Goal: Task Accomplishment & Management: Use online tool/utility

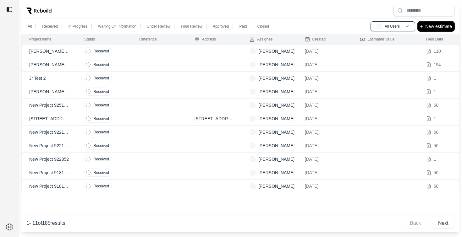
click at [440, 27] on p "New estimate" at bounding box center [439, 27] width 27 height 8
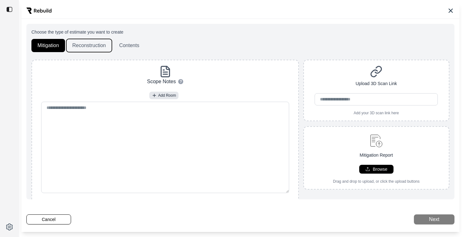
click at [94, 47] on button "Reconstruction" at bounding box center [89, 45] width 46 height 13
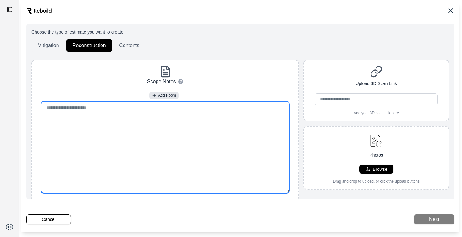
click at [182, 128] on textarea at bounding box center [165, 148] width 248 height 92
paste textarea "**********"
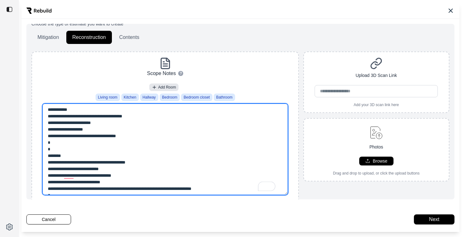
scroll to position [8, 0]
type textarea "**********"
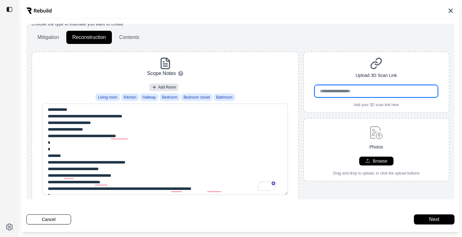
click at [357, 93] on input "url" at bounding box center [376, 91] width 123 height 12
paste input "**********"
type input "**********"
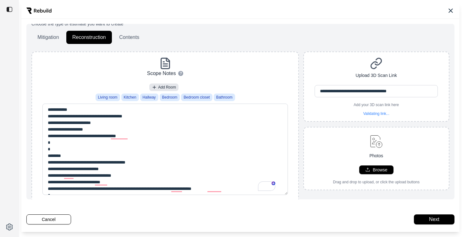
click at [323, 66] on div "**********" at bounding box center [376, 86] width 145 height 59
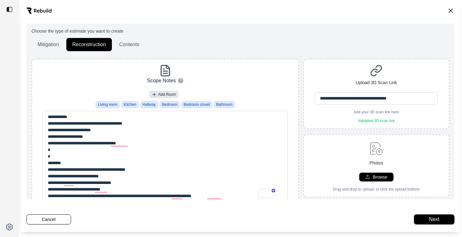
scroll to position [0, 0]
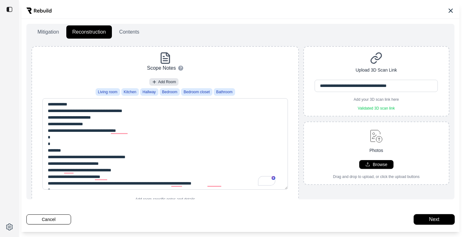
click at [433, 218] on button "Next" at bounding box center [434, 220] width 41 height 10
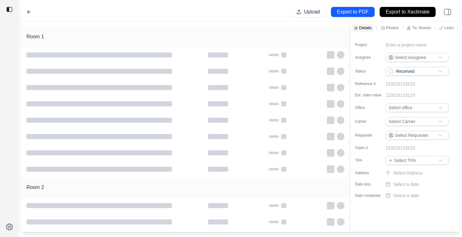
type input "**********"
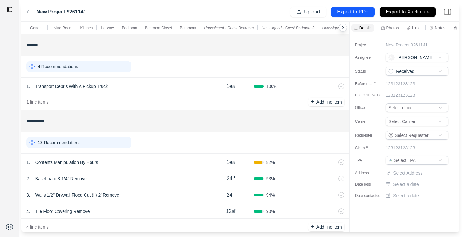
click at [29, 12] on icon at bounding box center [28, 12] width 3 height 3
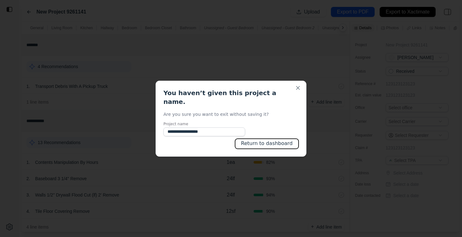
click at [271, 143] on button "Return to dashboard" at bounding box center [267, 144] width 64 height 10
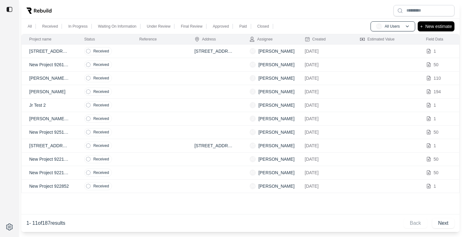
click at [151, 53] on td at bounding box center [159, 52] width 55 height 14
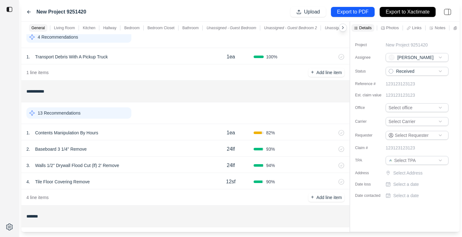
scroll to position [30, 0]
click at [90, 114] on div "13 Recommendations" at bounding box center [78, 112] width 105 height 11
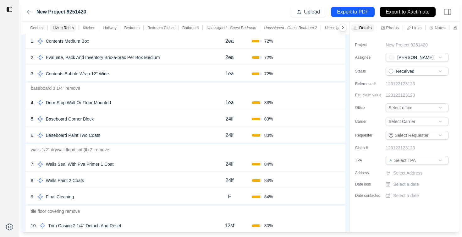
scroll to position [141, 0]
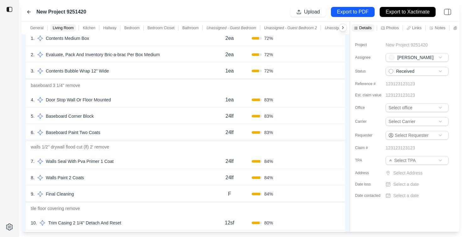
click at [102, 179] on div "8 . Walls Paint 2 Coats" at bounding box center [119, 178] width 177 height 9
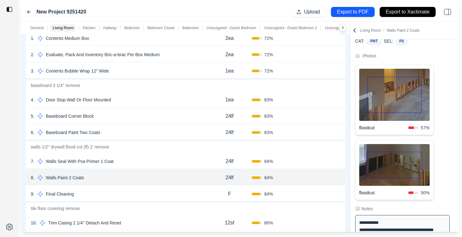
scroll to position [24, 0]
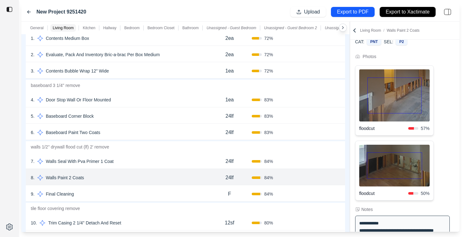
click at [233, 178] on p "24lf" at bounding box center [230, 178] width 8 height 8
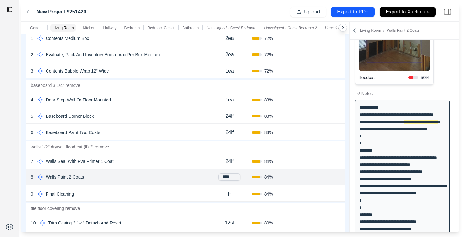
scroll to position [140, 0]
type input "****"
click at [321, 177] on button "Confirm" at bounding box center [322, 178] width 20 height 10
click at [319, 179] on button "Confirm" at bounding box center [322, 178] width 20 height 10
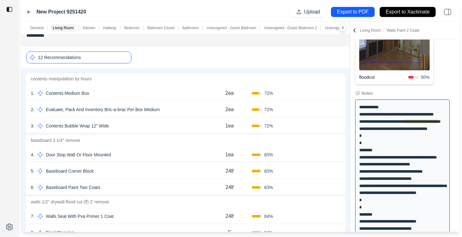
scroll to position [86, 0]
click at [109, 56] on div "12 Recommendations" at bounding box center [78, 58] width 105 height 12
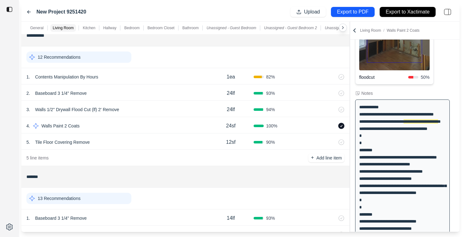
click at [79, 58] on p "12 Recommendations" at bounding box center [59, 57] width 43 height 6
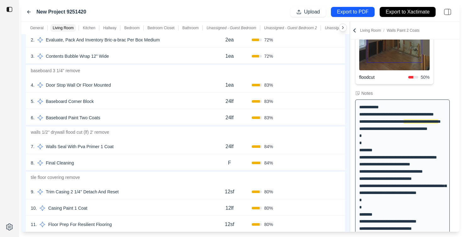
scroll to position [162, 0]
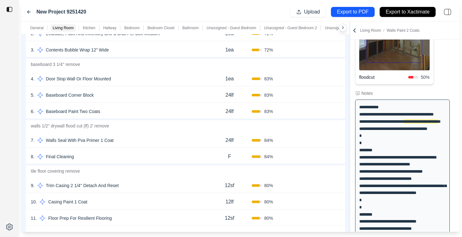
click at [151, 140] on div "7 . Walls Seal With Pva Primer 1 Coat" at bounding box center [119, 140] width 177 height 9
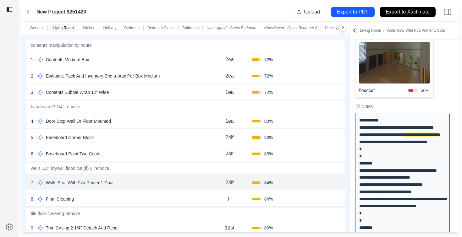
scroll to position [69, 0]
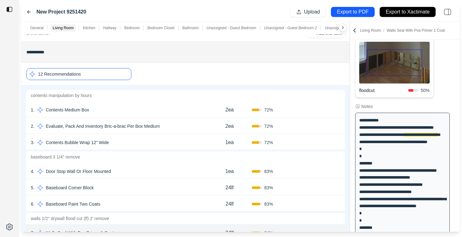
click at [109, 72] on div "12 Recommendations" at bounding box center [78, 74] width 105 height 12
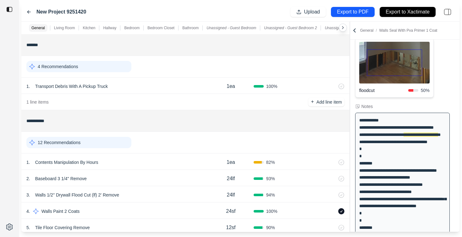
scroll to position [0, 0]
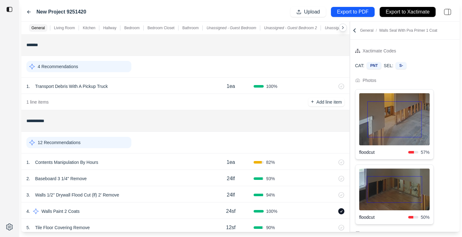
click at [357, 33] on icon at bounding box center [355, 30] width 6 height 6
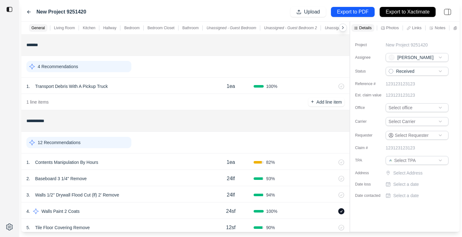
click at [410, 107] on html "**********" at bounding box center [231, 118] width 462 height 237
click at [375, 107] on html "**********" at bounding box center [231, 118] width 462 height 237
click at [375, 107] on label "Office" at bounding box center [370, 107] width 31 height 5
click at [391, 30] on p "Photos" at bounding box center [393, 27] width 13 height 5
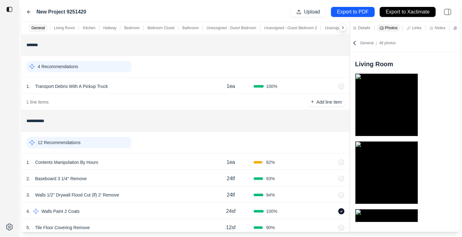
click at [358, 27] on p "Details" at bounding box center [364, 27] width 13 height 5
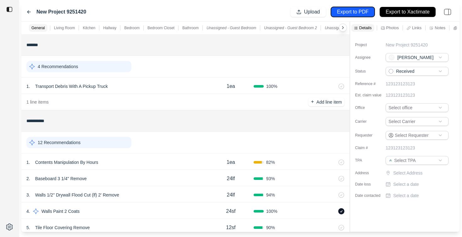
click at [353, 11] on p "Export to PDF" at bounding box center [352, 11] width 31 height 7
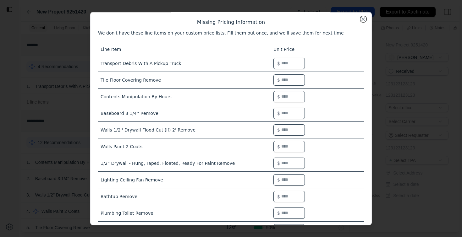
click at [360, 20] on button "Close" at bounding box center [363, 19] width 6 height 6
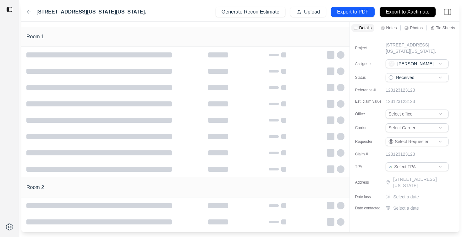
click at [28, 12] on icon at bounding box center [28, 12] width 3 height 3
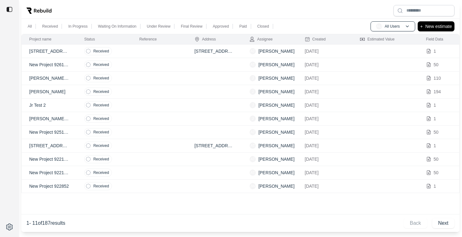
click at [182, 50] on td at bounding box center [159, 52] width 55 height 14
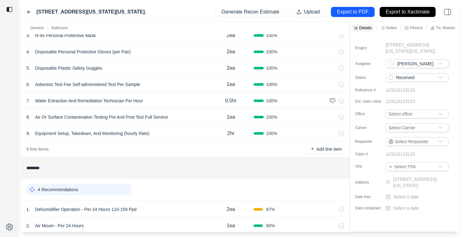
scroll to position [128, 0]
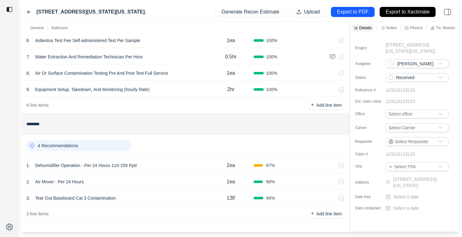
click at [160, 165] on div "1 . Dehumidifier Operation - Per 24 Hours 110-159 Ppd" at bounding box center [117, 165] width 182 height 9
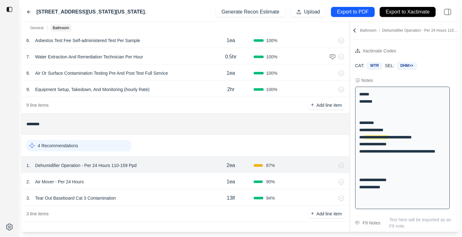
scroll to position [1, 0]
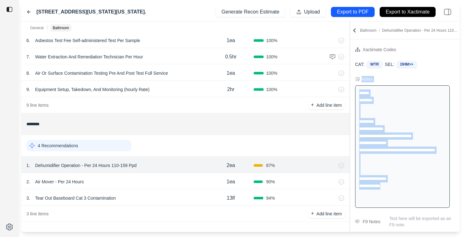
drag, startPoint x: 398, startPoint y: 202, endPoint x: 360, endPoint y: 78, distance: 129.6
click at [360, 78] on div "**********" at bounding box center [404, 142] width 109 height 135
click at [416, 141] on div "**********" at bounding box center [402, 147] width 95 height 123
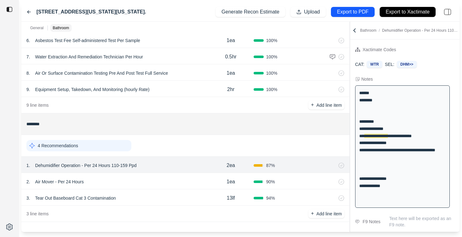
click at [157, 180] on div "2 . Air Mover - Per 24 Hours" at bounding box center [117, 182] width 182 height 9
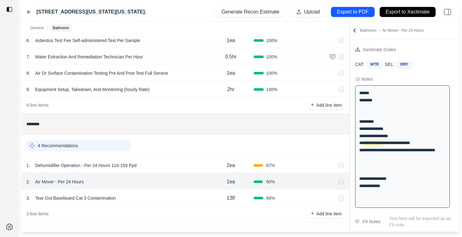
scroll to position [8, 0]
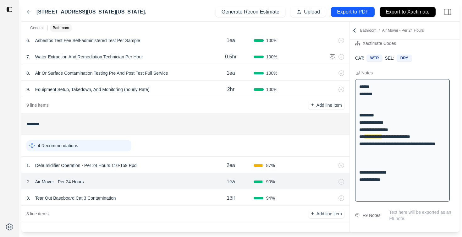
click at [157, 195] on div "3 . Tear Out Baseboard Cat 3 Contamination" at bounding box center [117, 198] width 182 height 9
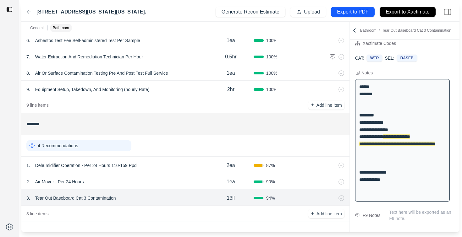
click at [163, 183] on div "2 . Air Mover - Per 24 Hours" at bounding box center [117, 182] width 182 height 9
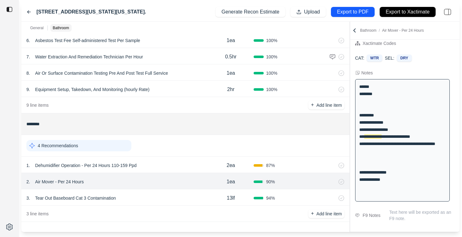
click at [169, 163] on div "1 . Dehumidifier Operation - Per 24 Hours 110-159 Ppd" at bounding box center [117, 165] width 182 height 9
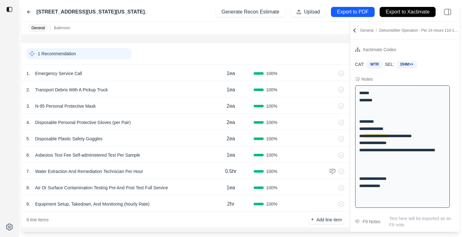
scroll to position [14, 0]
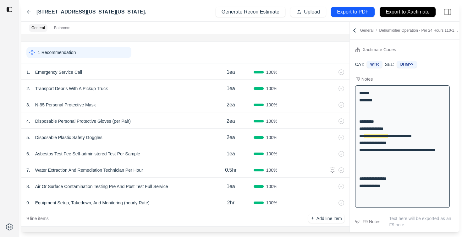
click at [144, 79] on div "1 . Emergency Service Call 1ea 100 %" at bounding box center [185, 72] width 328 height 16
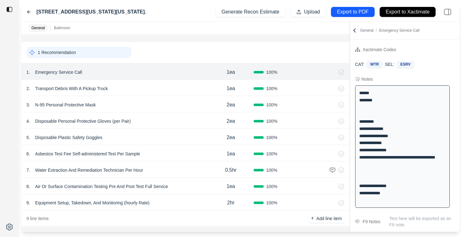
click at [144, 94] on div "2 . Transport Debris With A Pickup Truck 1ea 100 %" at bounding box center [185, 88] width 328 height 16
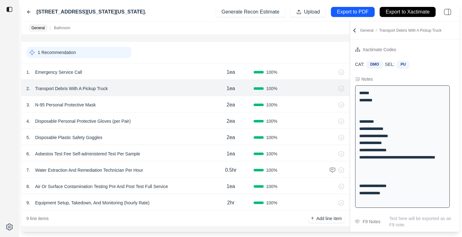
click at [144, 106] on div "3 . N-95 Personal Protective Mask" at bounding box center [117, 105] width 182 height 9
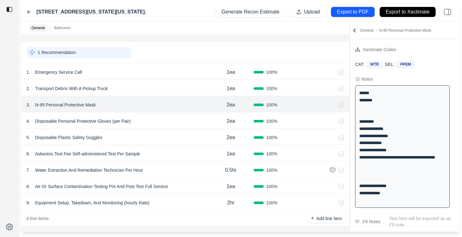
click at [166, 121] on div "4 . Disposable Personal Protective Gloves (per Pair)" at bounding box center [117, 121] width 182 height 9
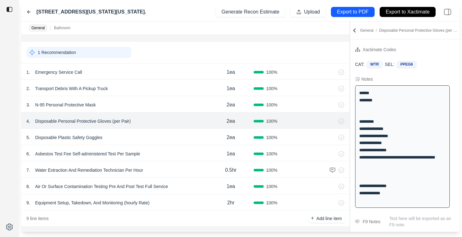
click at [175, 164] on div "7 . Water Extraction And Remediation Technician Per Hour 0.5hr 100 %" at bounding box center [185, 170] width 328 height 16
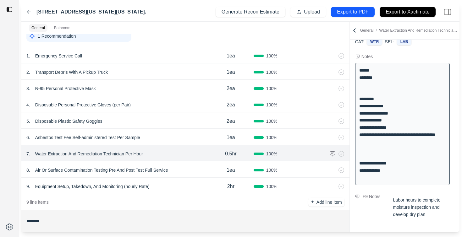
scroll to position [0, 0]
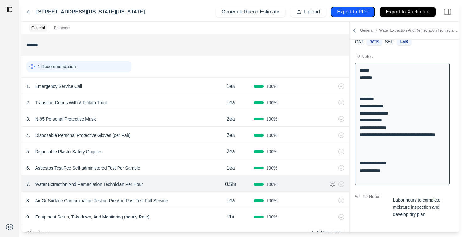
click at [368, 12] on p "Export to PDF" at bounding box center [352, 11] width 31 height 7
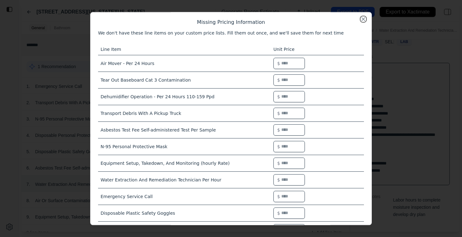
click at [360, 20] on button "Close" at bounding box center [363, 19] width 6 height 6
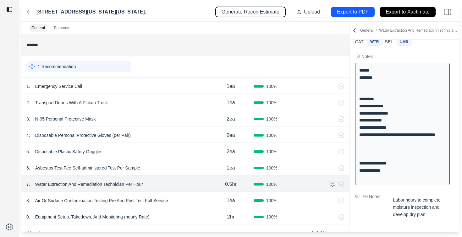
click at [253, 14] on p "Generate Recon Estimate" at bounding box center [251, 11] width 58 height 7
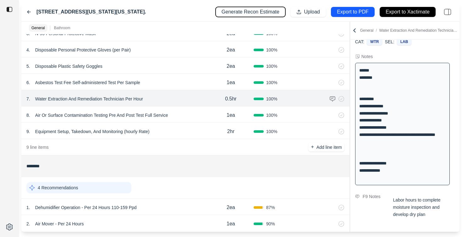
scroll to position [128, 0]
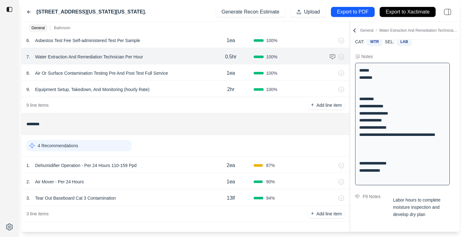
click at [156, 198] on div "3 . Tear Out Baseboard Cat 3 Contamination" at bounding box center [117, 198] width 182 height 9
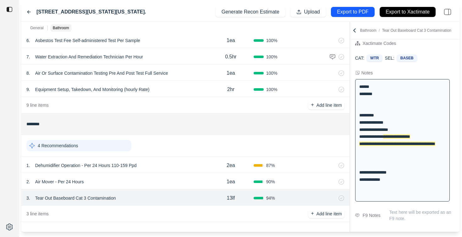
scroll to position [0, 0]
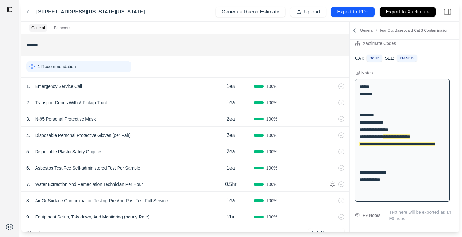
click at [355, 32] on icon at bounding box center [355, 30] width 2 height 3
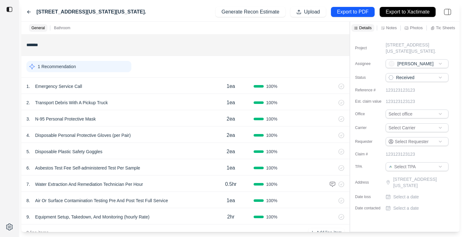
click at [398, 197] on p "Select a date" at bounding box center [406, 197] width 26 height 6
click at [363, 211] on div "Date contacted" at bounding box center [370, 208] width 31 height 6
